Goal: Find specific page/section: Find specific page/section

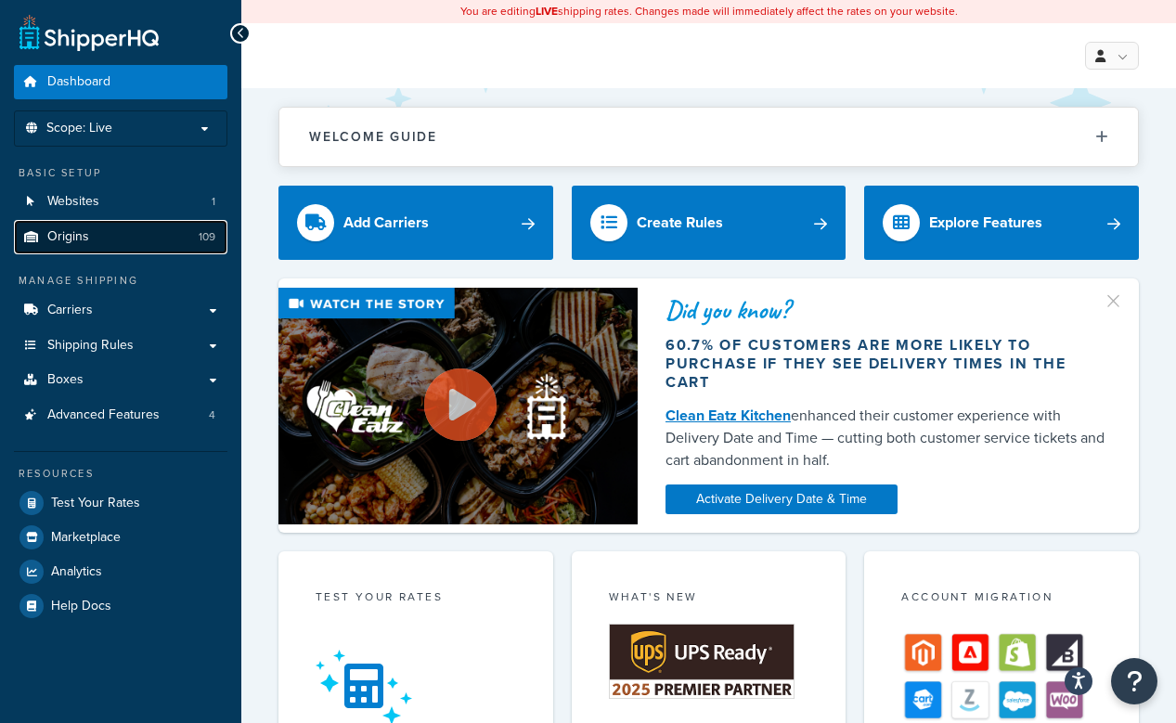
click at [136, 246] on link "Origins 109" at bounding box center [121, 237] width 214 height 34
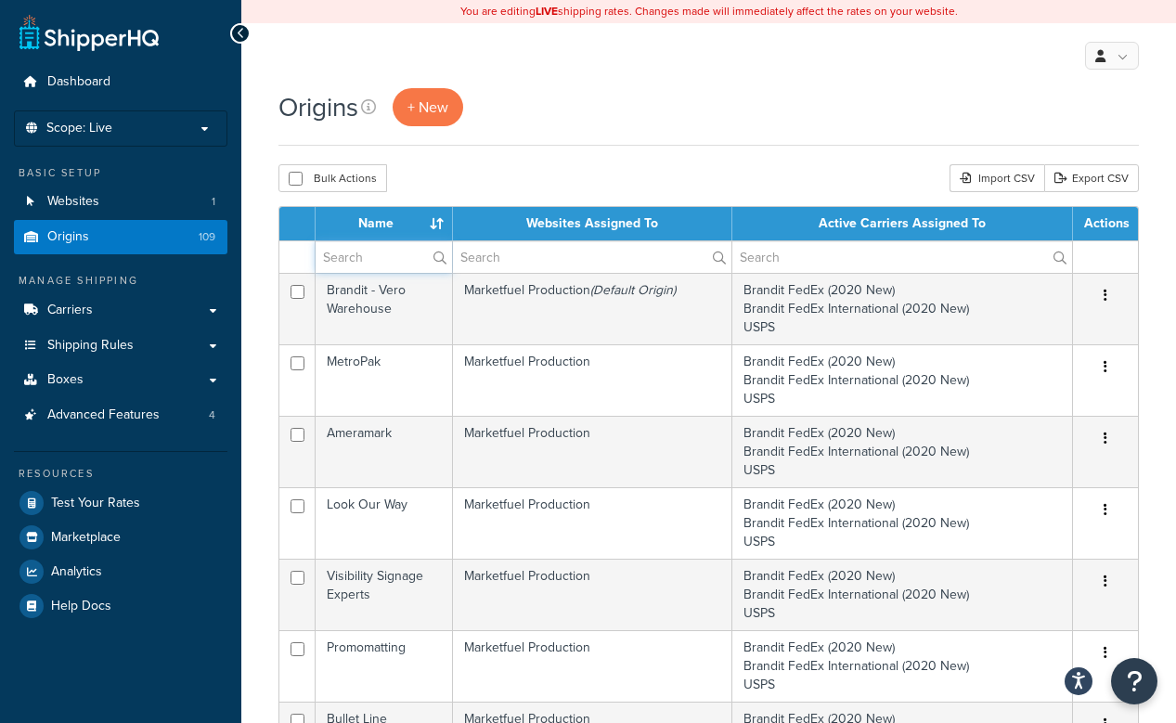
click at [371, 261] on input "text" at bounding box center [384, 257] width 136 height 32
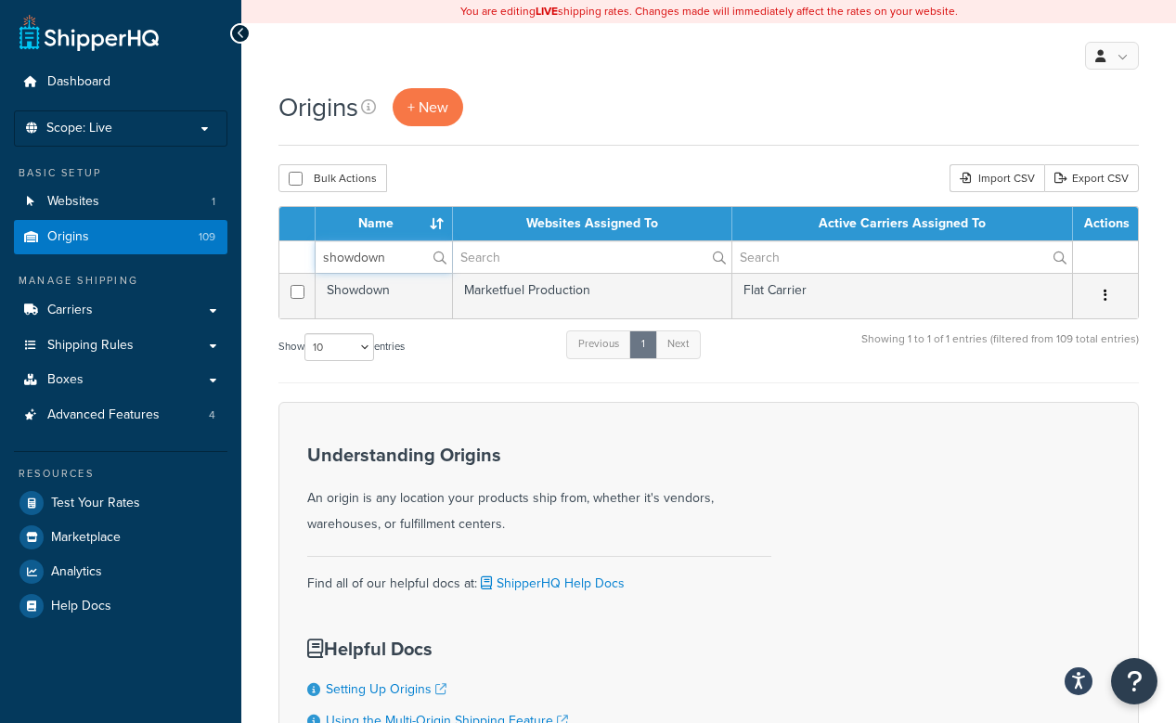
type input "showdown"
click at [331, 59] on div "My Profile Billing Global Settings Contact Us Logout" at bounding box center [708, 55] width 935 height 65
